Goal: Task Accomplishment & Management: Use online tool/utility

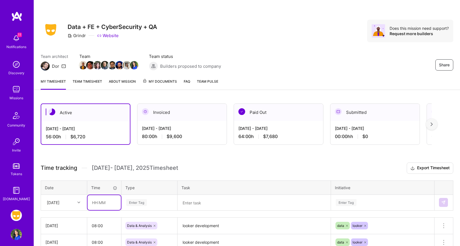
click at [100, 202] on input "text" at bounding box center [104, 202] width 33 height 15
type input "08:00"
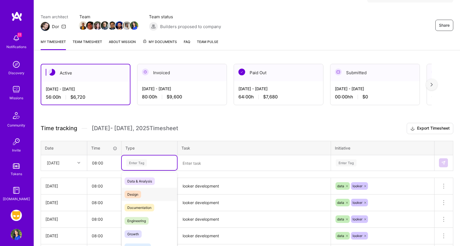
click at [139, 170] on div "option Design focused, 0 of 2. 17 results available. Use Up and Down to choose …" at bounding box center [149, 162] width 55 height 15
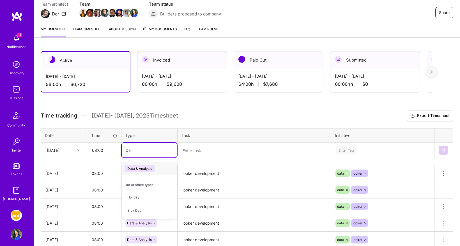
type input "Data"
click at [150, 169] on span "Data & Analysis" at bounding box center [140, 168] width 30 height 8
click at [221, 151] on textarea at bounding box center [254, 150] width 152 height 15
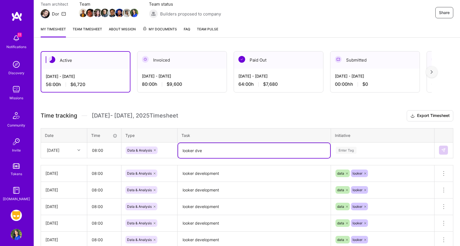
click at [209, 153] on textarea "looker dve" at bounding box center [254, 150] width 152 height 15
type textarea "looker development"
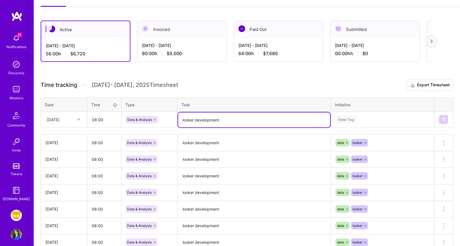
click at [350, 127] on div "Enter Tag" at bounding box center [382, 119] width 103 height 15
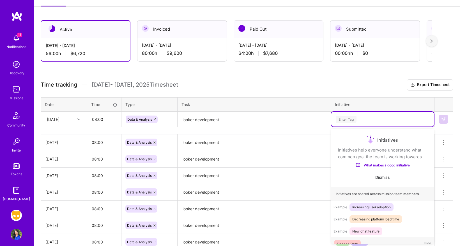
scroll to position [9, 0]
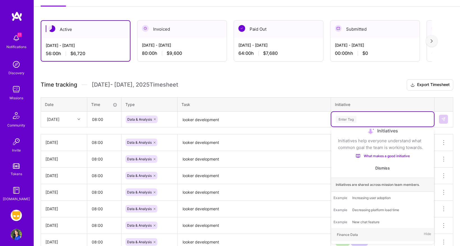
click at [362, 120] on div "Enter Tag" at bounding box center [382, 119] width 95 height 7
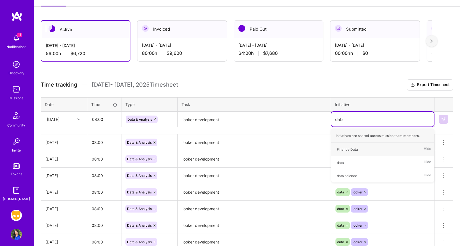
type input "data"
click at [341, 162] on div "data" at bounding box center [340, 162] width 7 height 6
type input "looker"
click at [344, 148] on div "looker" at bounding box center [342, 149] width 10 height 6
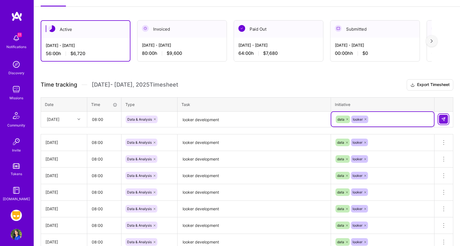
click at [442, 119] on img at bounding box center [443, 119] width 4 height 4
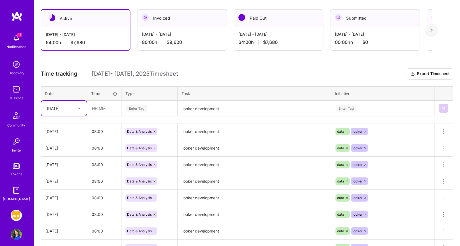
scroll to position [94, 0]
